Goal: Entertainment & Leisure: Consume media (video, audio)

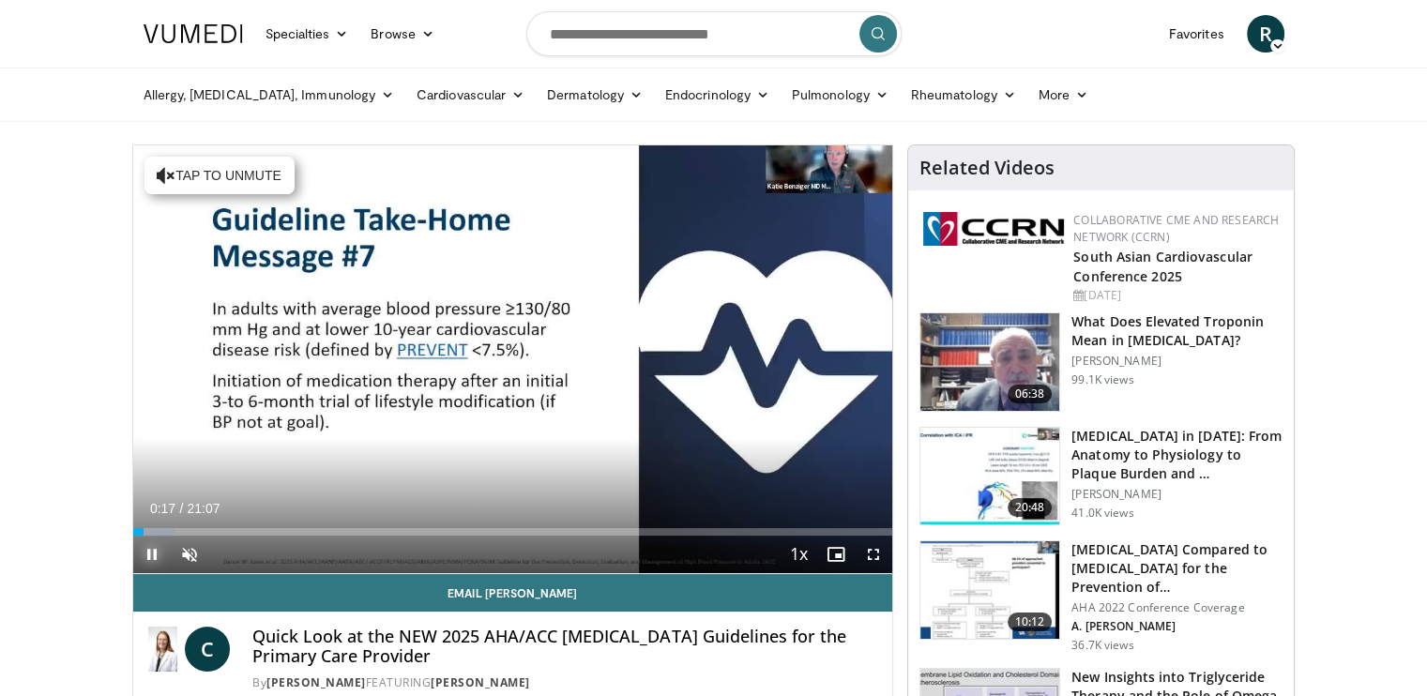
click at [149, 553] on span "Video Player" at bounding box center [152, 555] width 38 height 38
click at [194, 553] on span "Video Player" at bounding box center [190, 555] width 38 height 38
click at [285, 554] on div "Mute 100%" at bounding box center [236, 555] width 131 height 38
